Goal: Information Seeking & Learning: Check status

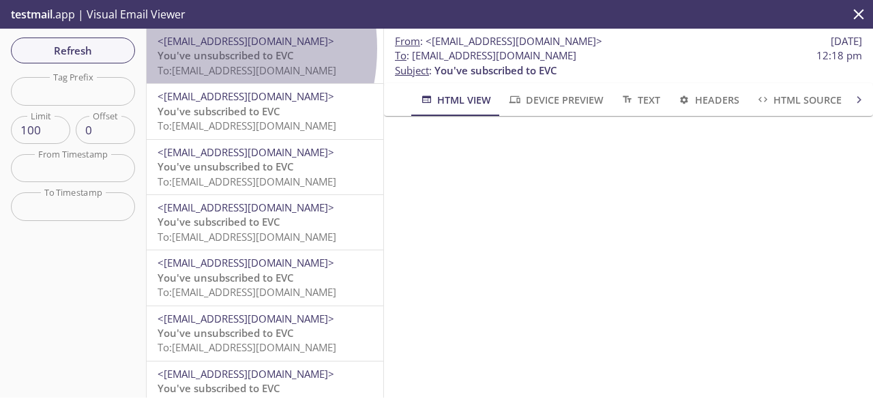
click at [181, 48] on span "You've unsubscribed to EVC" at bounding box center [226, 55] width 136 height 14
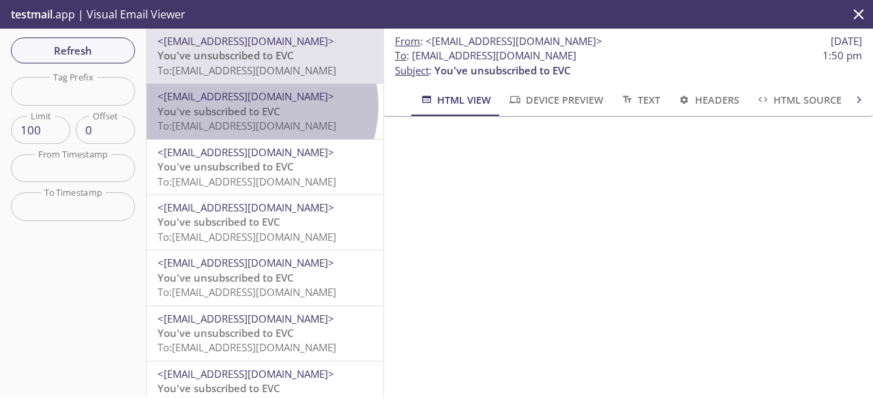
click at [258, 106] on span "You've subscribed to EVC" at bounding box center [219, 111] width 123 height 14
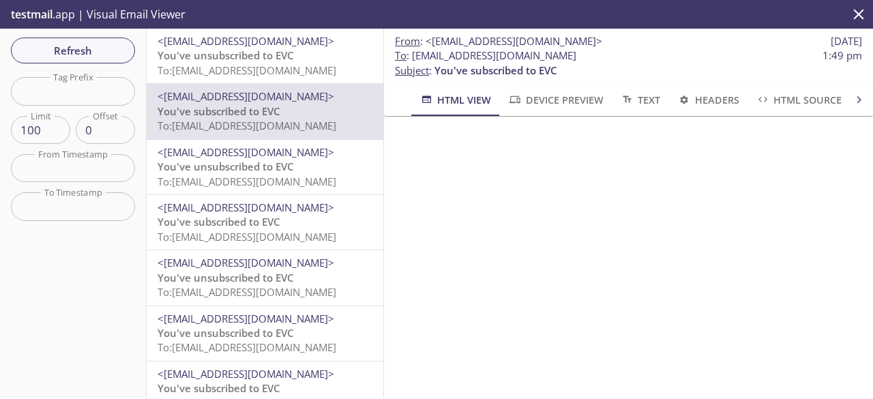
scroll to position [109, 0]
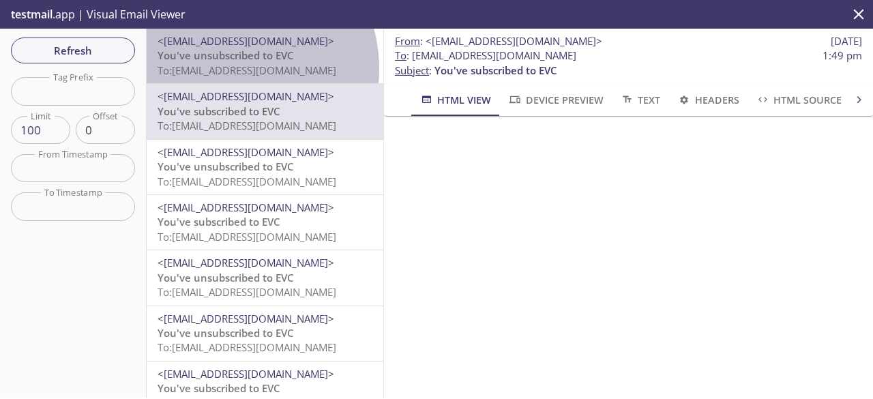
click at [223, 69] on span "To: [EMAIL_ADDRESS][DOMAIN_NAME]" at bounding box center [247, 70] width 179 height 14
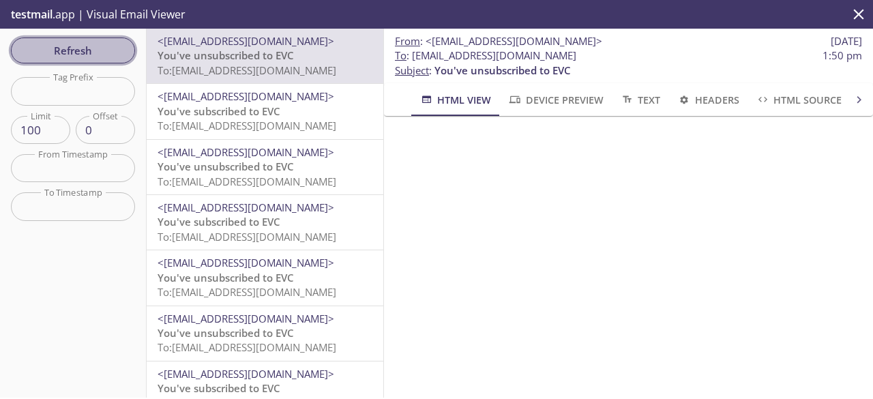
click at [99, 44] on span "Refresh" at bounding box center [73, 51] width 102 height 18
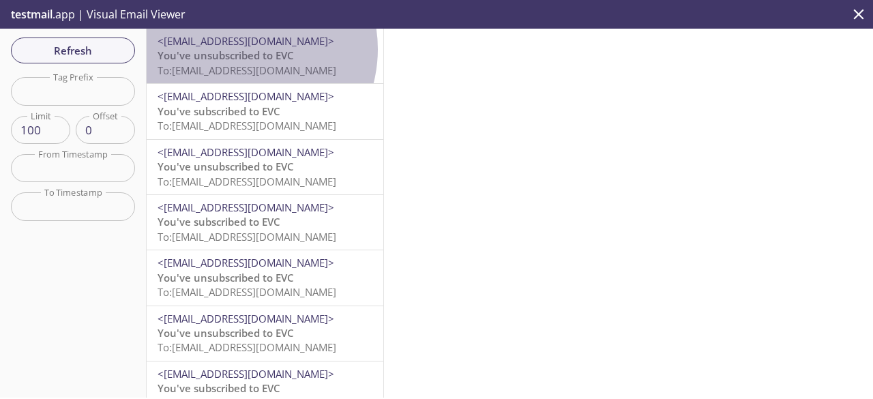
click at [239, 49] on span "You've unsubscribed to EVC" at bounding box center [226, 55] width 136 height 14
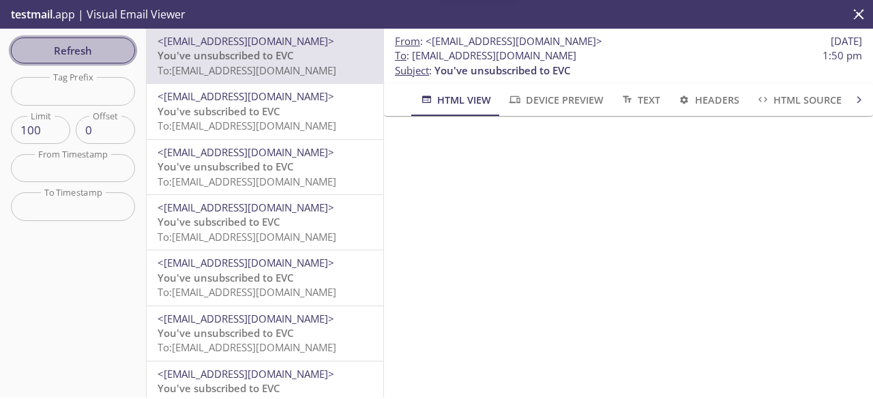
click at [117, 54] on span "Refresh" at bounding box center [73, 51] width 102 height 18
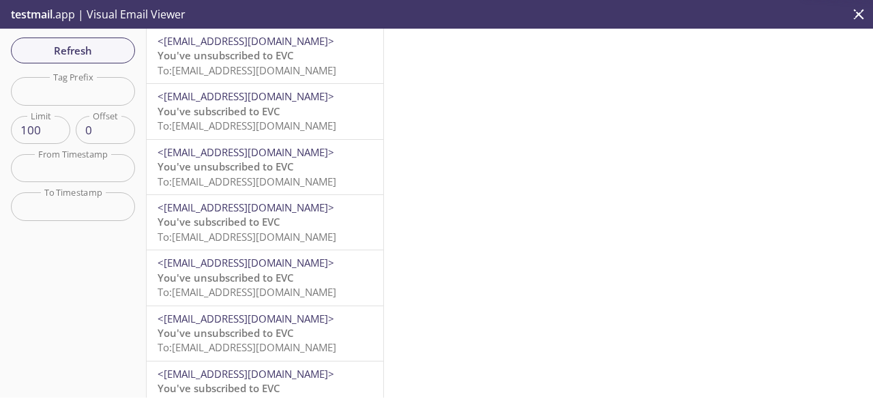
click at [219, 55] on span "You've unsubscribed to EVC" at bounding box center [226, 55] width 136 height 14
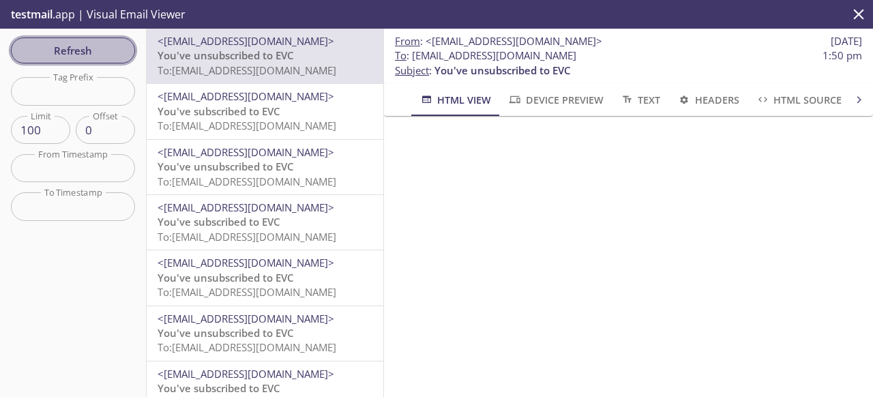
click at [83, 43] on span "Refresh" at bounding box center [73, 51] width 102 height 18
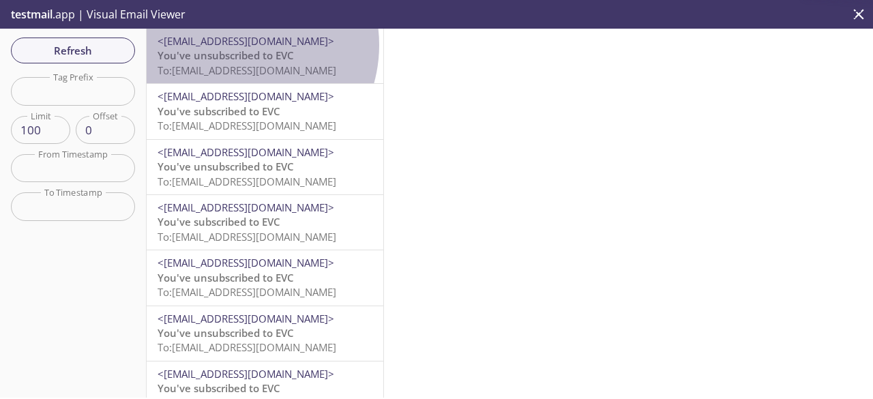
click at [236, 45] on span "<[EMAIL_ADDRESS][DOMAIN_NAME]>" at bounding box center [246, 41] width 177 height 14
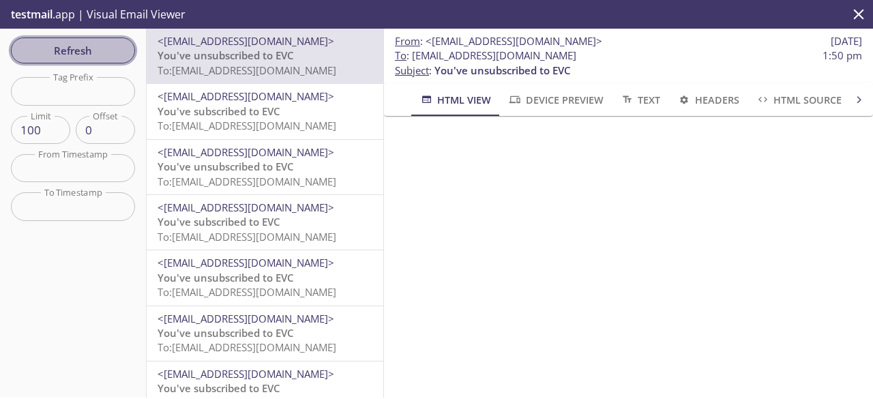
click at [104, 51] on span "Refresh" at bounding box center [73, 51] width 102 height 18
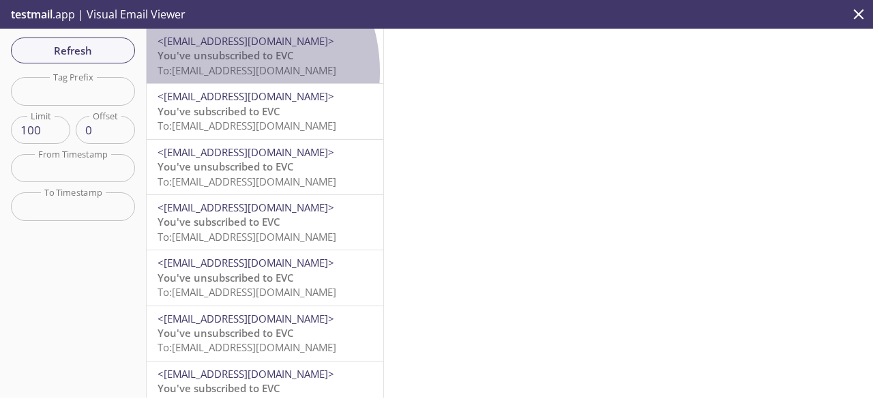
click at [214, 72] on span "To: [EMAIL_ADDRESS][DOMAIN_NAME]" at bounding box center [247, 70] width 179 height 14
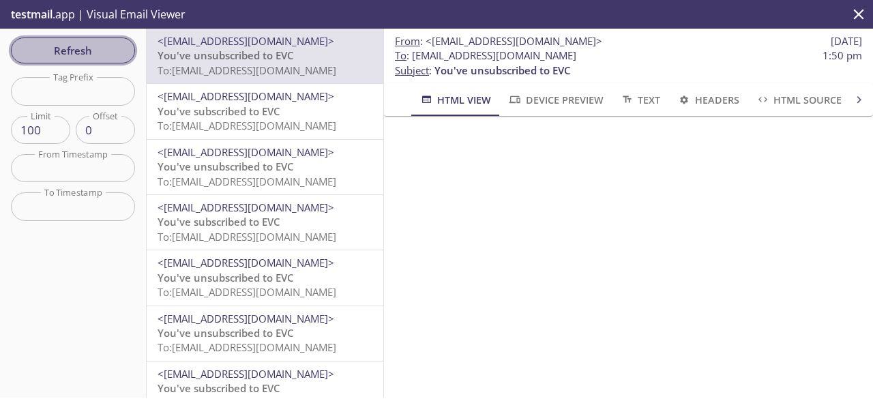
click at [91, 61] on button "Refresh" at bounding box center [73, 51] width 124 height 26
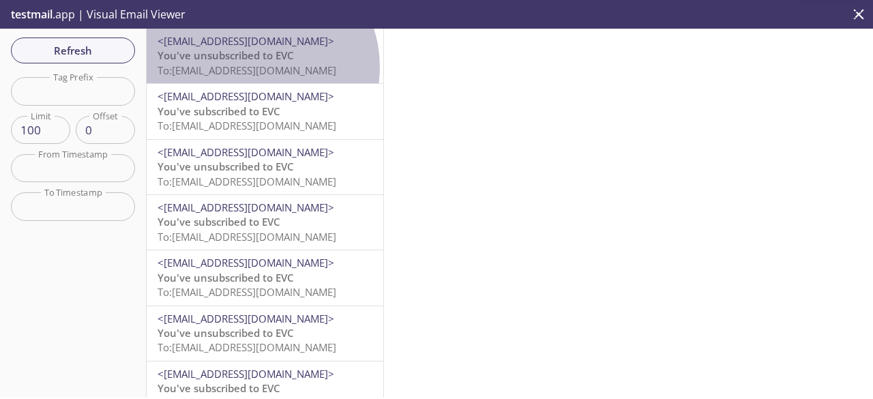
click at [257, 67] on span "To: [EMAIL_ADDRESS][DOMAIN_NAME]" at bounding box center [247, 70] width 179 height 14
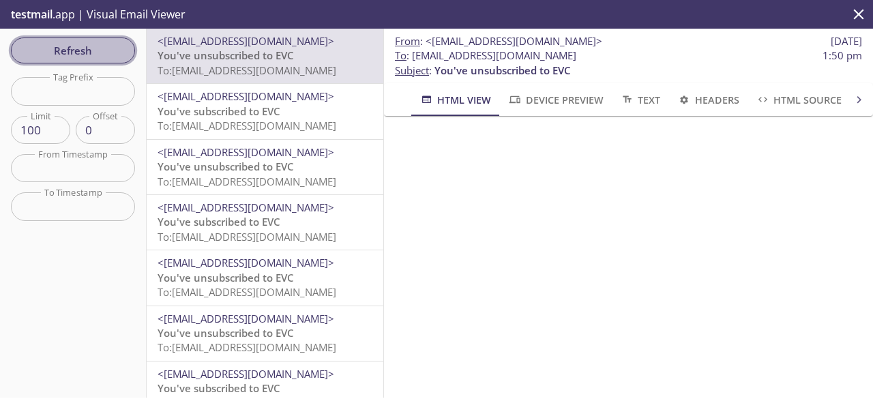
click at [98, 46] on span "Refresh" at bounding box center [73, 51] width 102 height 18
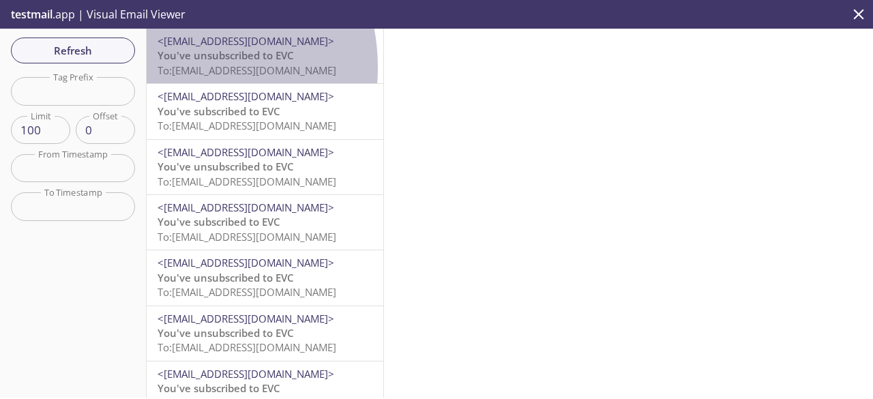
click at [170, 68] on span "To: [EMAIL_ADDRESS][DOMAIN_NAME]" at bounding box center [247, 70] width 179 height 14
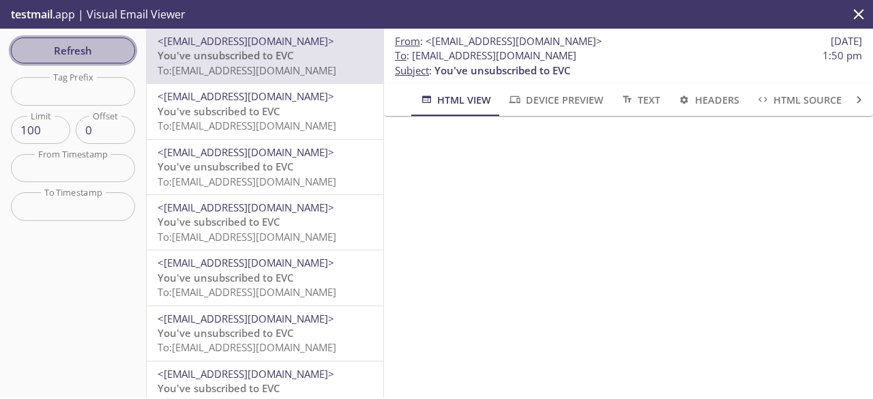
click at [100, 57] on span "Refresh" at bounding box center [73, 51] width 102 height 18
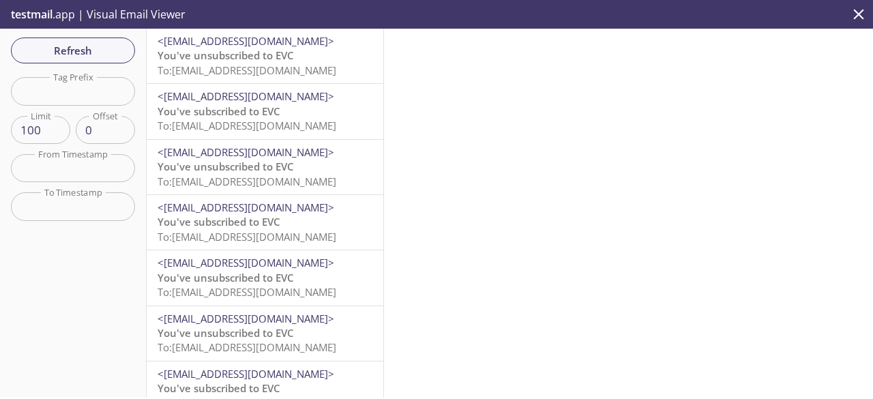
click at [219, 59] on span "You've unsubscribed to EVC" at bounding box center [226, 55] width 136 height 14
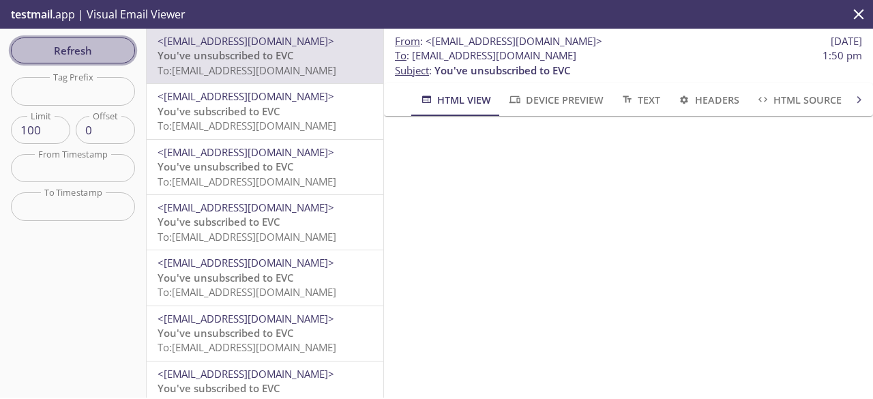
click at [97, 38] on button "Refresh" at bounding box center [73, 51] width 124 height 26
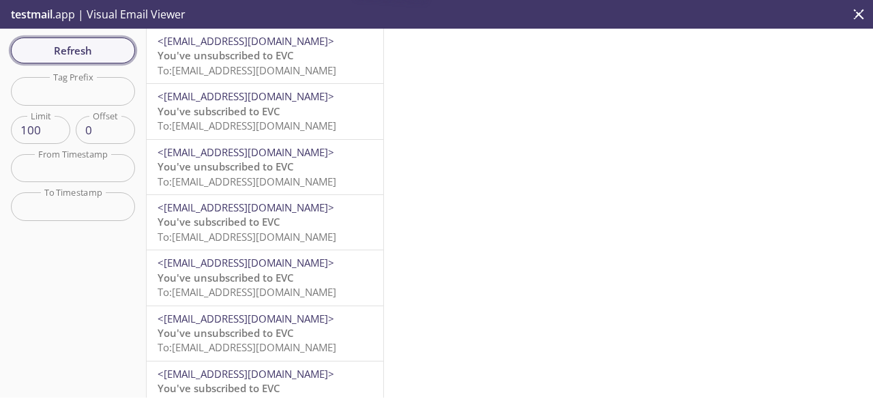
click at [97, 38] on button "Refresh" at bounding box center [73, 51] width 124 height 26
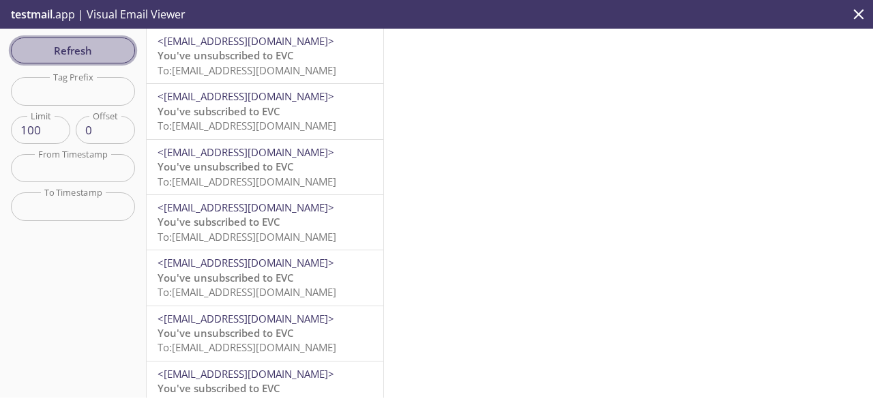
click at [97, 38] on button "Refresh" at bounding box center [73, 51] width 124 height 26
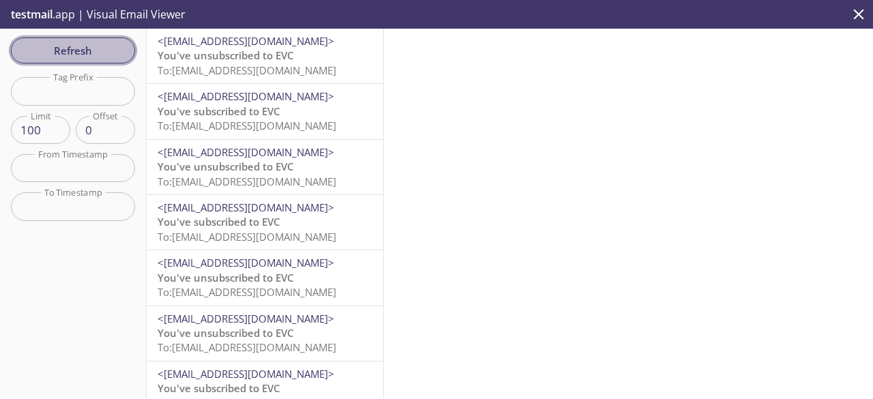
click at [97, 38] on button "Refresh" at bounding box center [73, 51] width 124 height 26
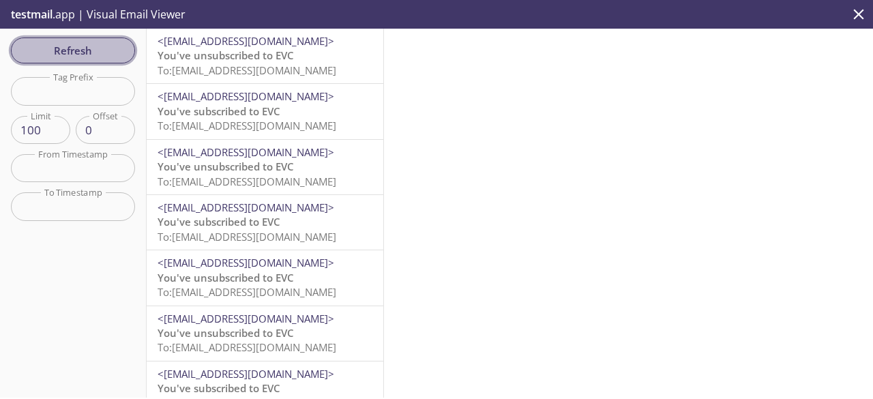
click at [97, 38] on button "Refresh" at bounding box center [73, 51] width 124 height 26
click at [96, 47] on span "Refresh" at bounding box center [73, 51] width 102 height 18
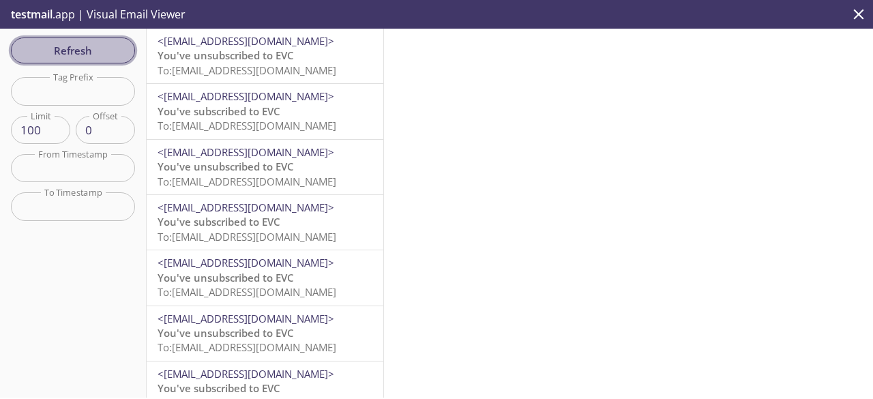
click at [96, 47] on span "Refresh" at bounding box center [73, 51] width 102 height 18
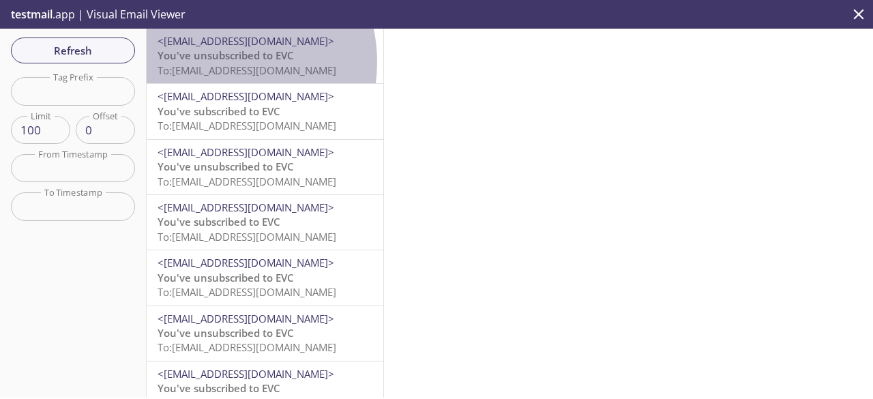
click at [216, 62] on span "You've unsubscribed to EVC" at bounding box center [226, 55] width 136 height 14
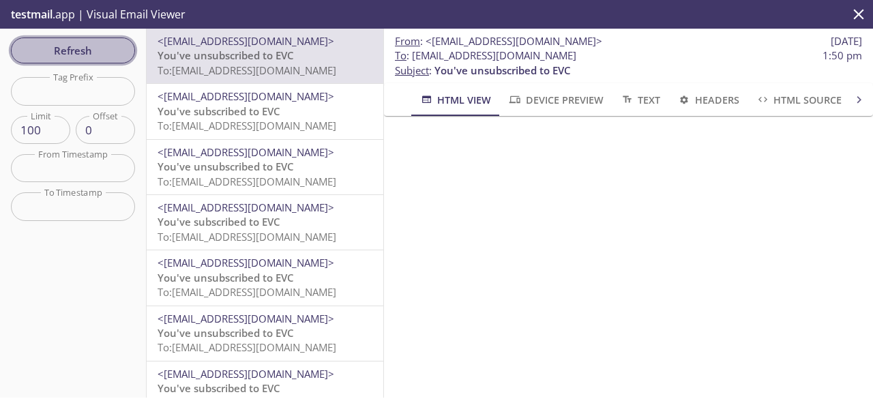
click at [111, 47] on span "Refresh" at bounding box center [73, 51] width 102 height 18
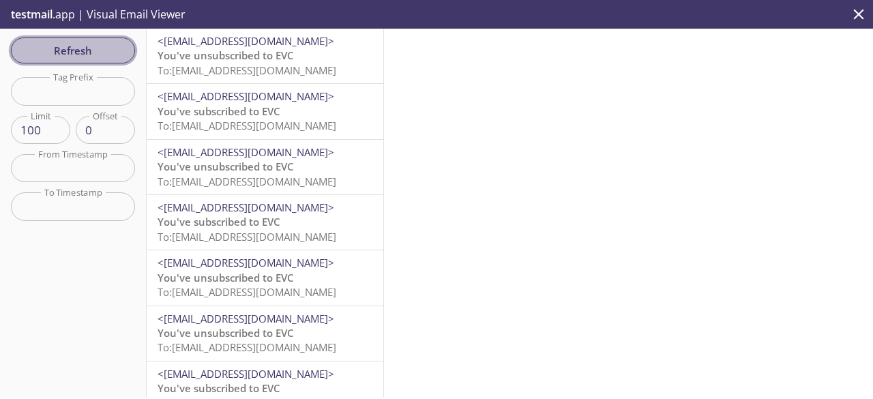
click at [88, 53] on span "Refresh" at bounding box center [73, 51] width 102 height 18
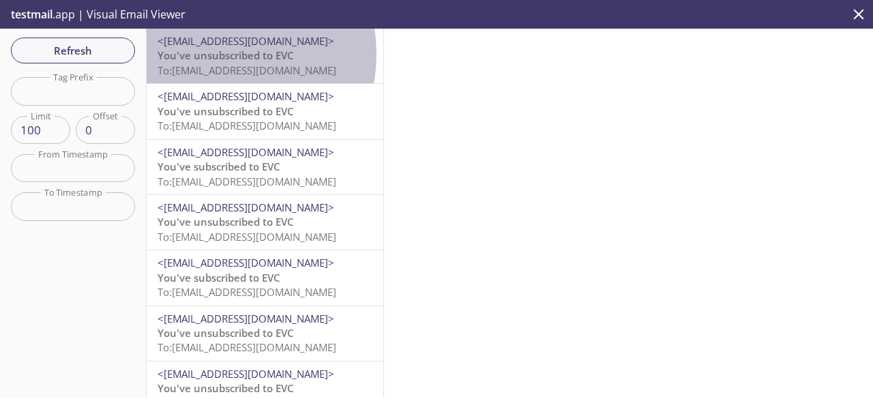
click at [209, 54] on span "You've unsubscribed to EVC" at bounding box center [226, 55] width 136 height 14
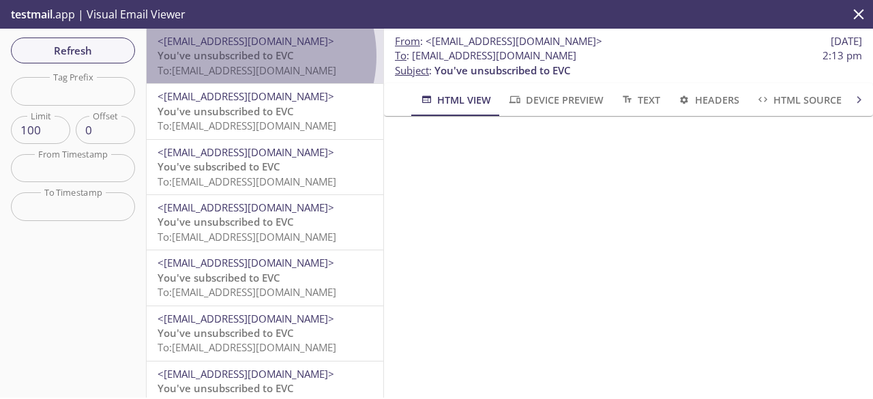
click at [244, 56] on span "You've unsubscribed to EVC" at bounding box center [226, 55] width 136 height 14
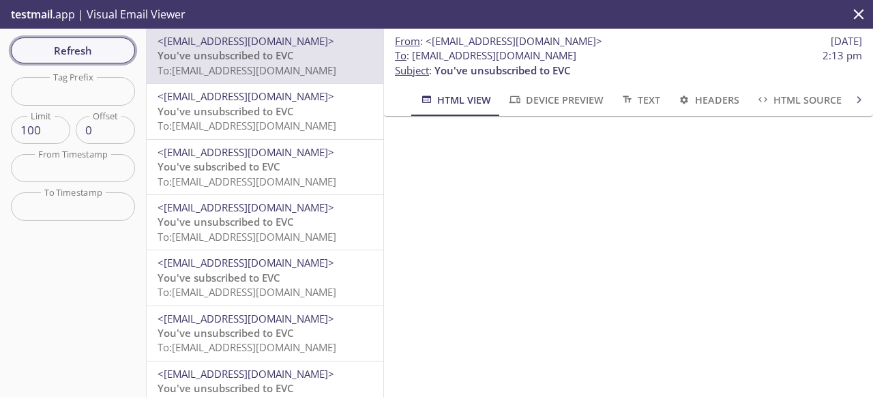
click at [109, 42] on span "Refresh" at bounding box center [73, 51] width 102 height 18
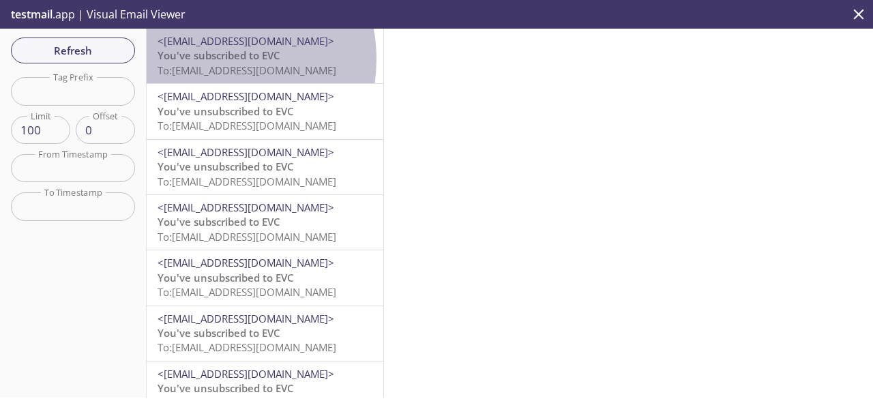
click at [205, 59] on span "You've subscribed to EVC" at bounding box center [219, 55] width 123 height 14
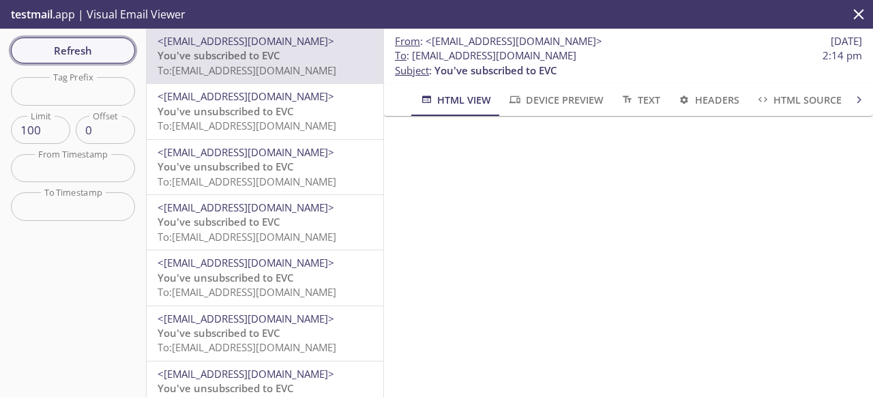
click at [85, 47] on span "Refresh" at bounding box center [73, 51] width 102 height 18
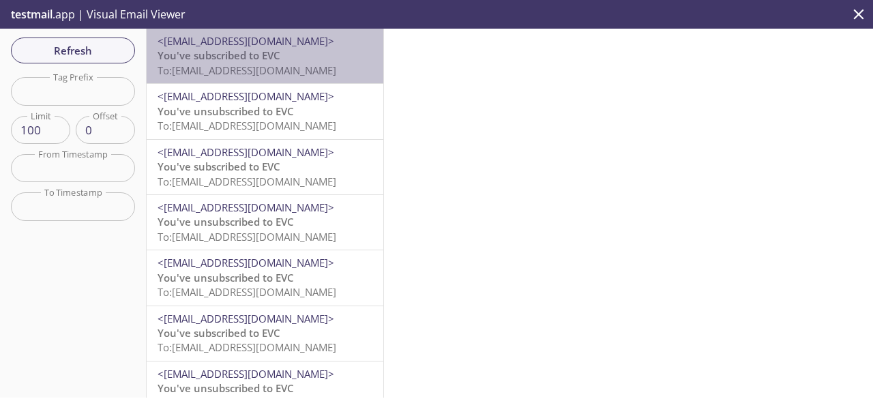
click at [265, 38] on span "<[EMAIL_ADDRESS][DOMAIN_NAME]>" at bounding box center [246, 41] width 177 height 14
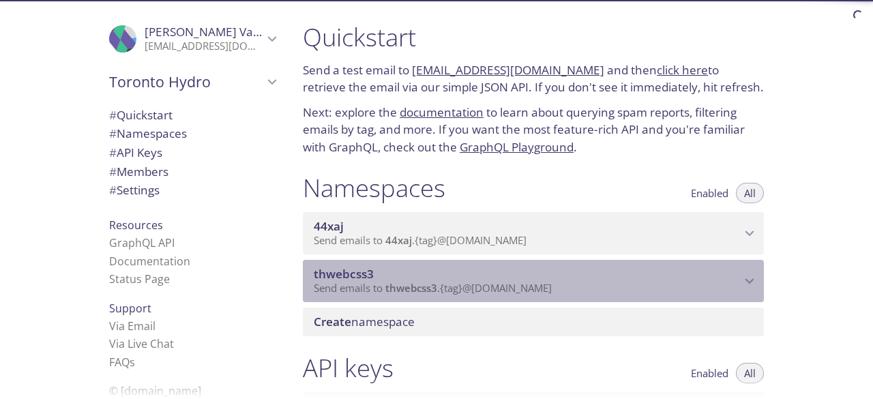
click at [433, 292] on span "thwebcss3" at bounding box center [412, 288] width 52 height 14
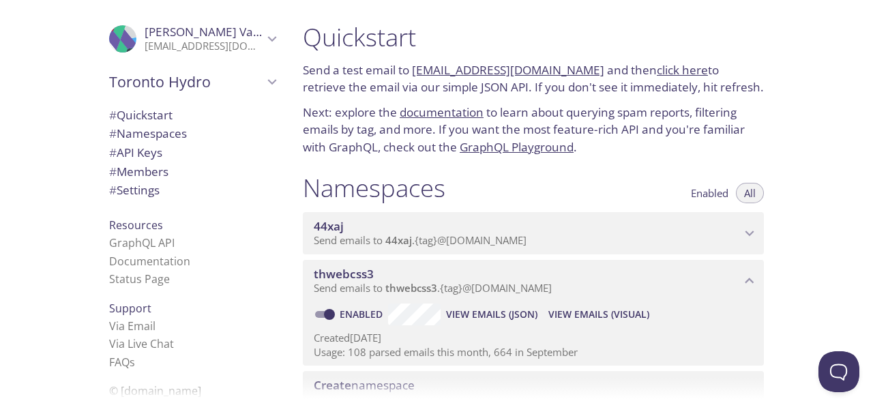
click at [569, 313] on span "View Emails (Visual)" at bounding box center [599, 314] width 101 height 16
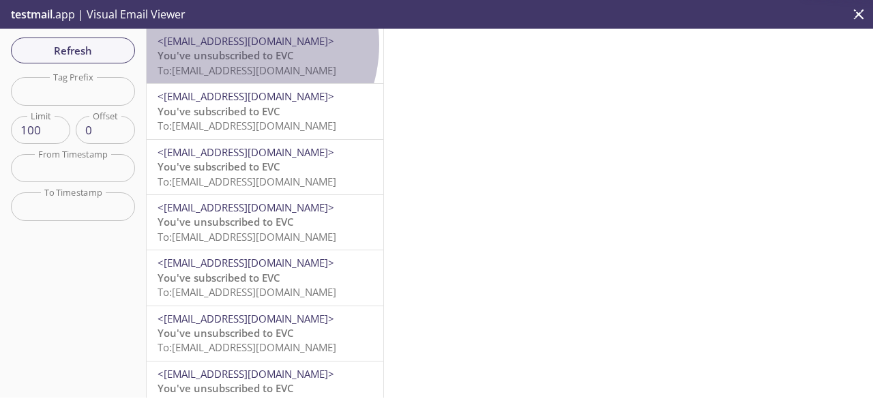
click at [233, 44] on span "<[EMAIL_ADDRESS][DOMAIN_NAME]>" at bounding box center [246, 41] width 177 height 14
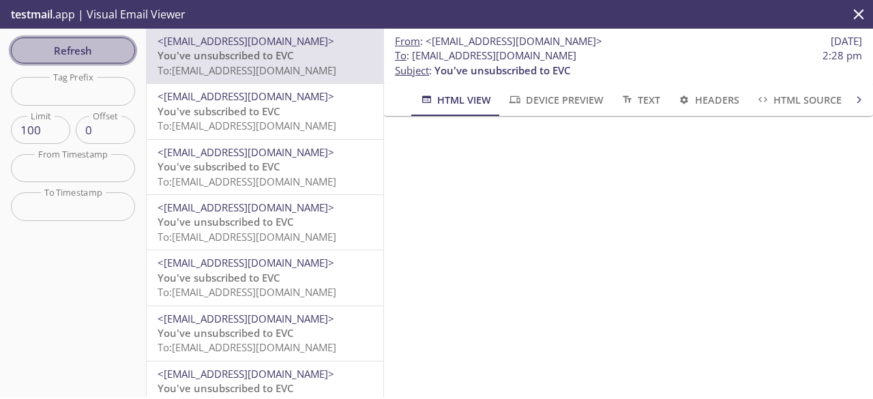
click at [74, 42] on span "Refresh" at bounding box center [73, 51] width 102 height 18
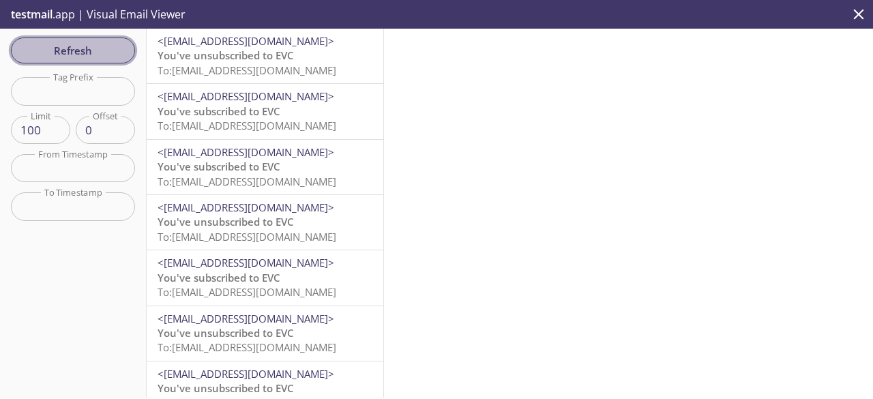
click at [74, 42] on span "Refresh" at bounding box center [73, 51] width 102 height 18
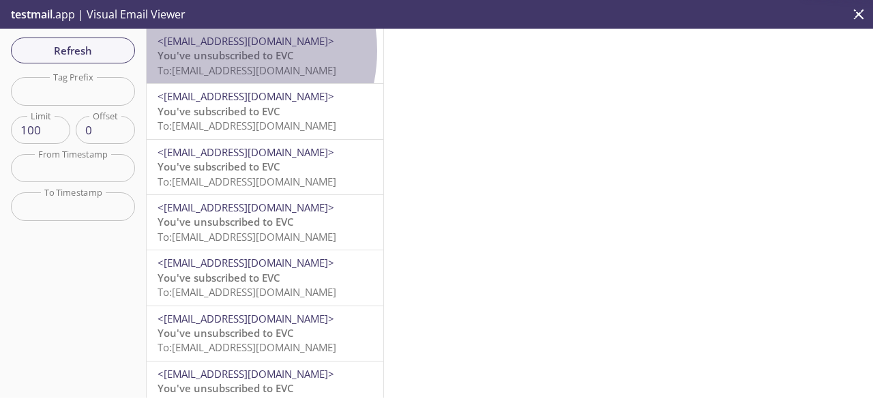
click at [214, 50] on span "You've unsubscribed to EVC" at bounding box center [226, 55] width 136 height 14
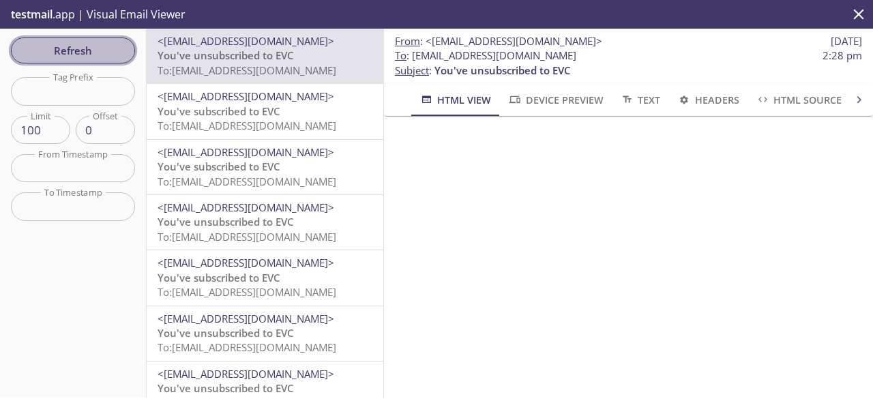
click at [83, 57] on span "Refresh" at bounding box center [73, 51] width 102 height 18
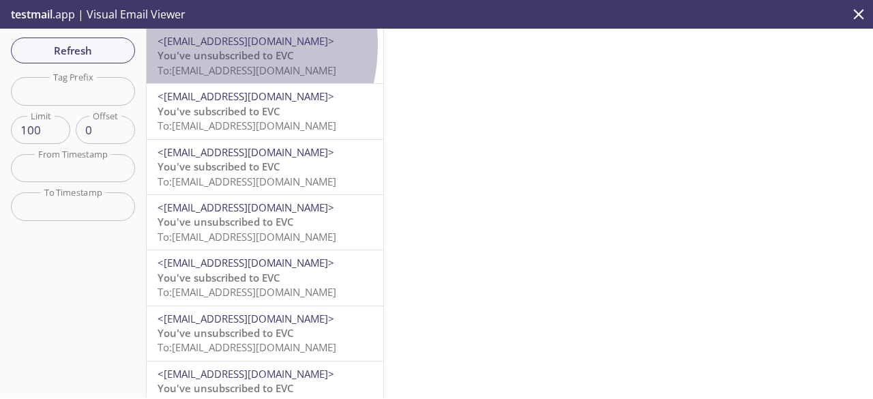
click at [197, 44] on span "<[EMAIL_ADDRESS][DOMAIN_NAME]>" at bounding box center [246, 41] width 177 height 14
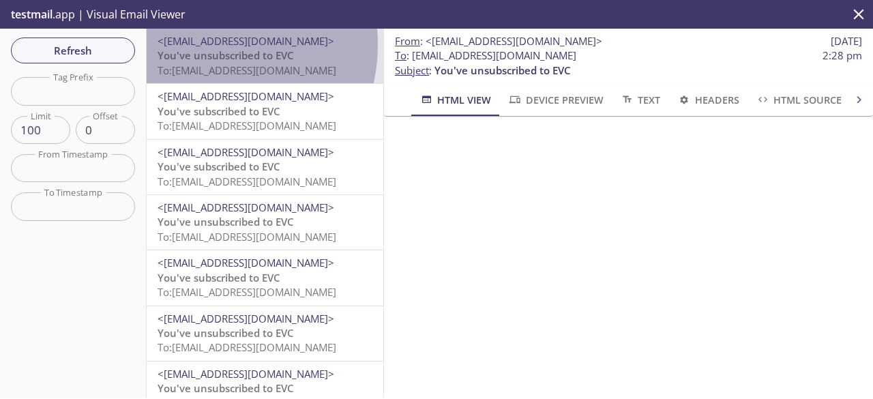
click at [197, 44] on span "<[EMAIL_ADDRESS][DOMAIN_NAME]>" at bounding box center [246, 41] width 177 height 14
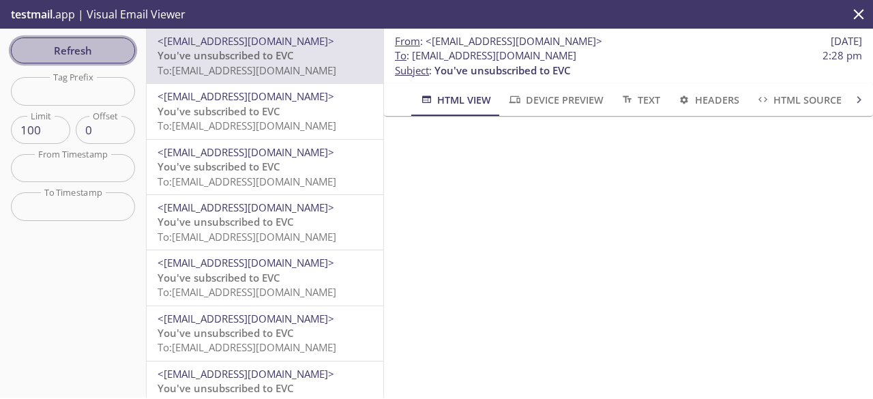
click at [104, 46] on span "Refresh" at bounding box center [73, 51] width 102 height 18
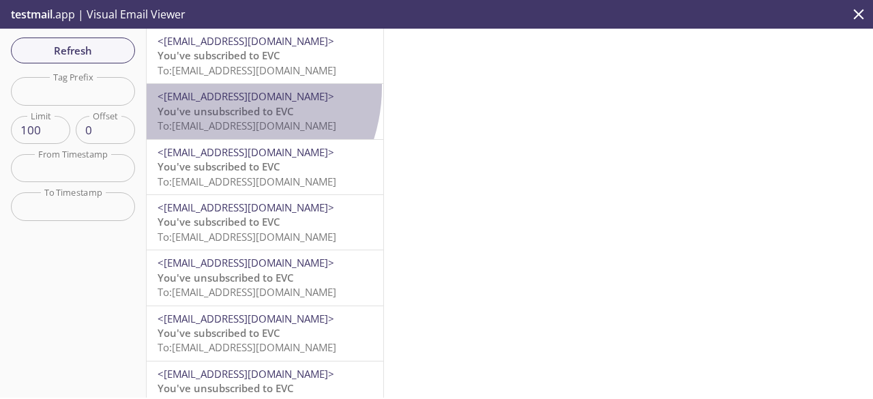
click at [207, 87] on div "<[EMAIL_ADDRESS][DOMAIN_NAME]> You've unsubscribed to EVC To: [EMAIL_ADDRESS][D…" at bounding box center [265, 111] width 237 height 55
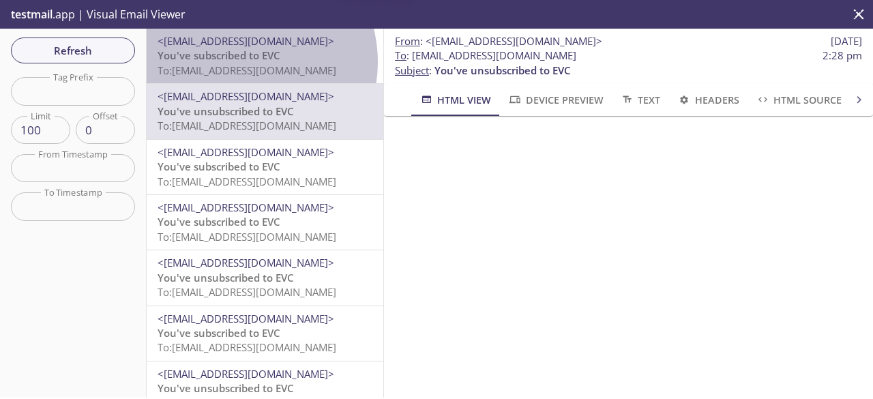
click at [239, 62] on span "You've subscribed to EVC" at bounding box center [219, 55] width 123 height 14
